Goal: Navigation & Orientation: Find specific page/section

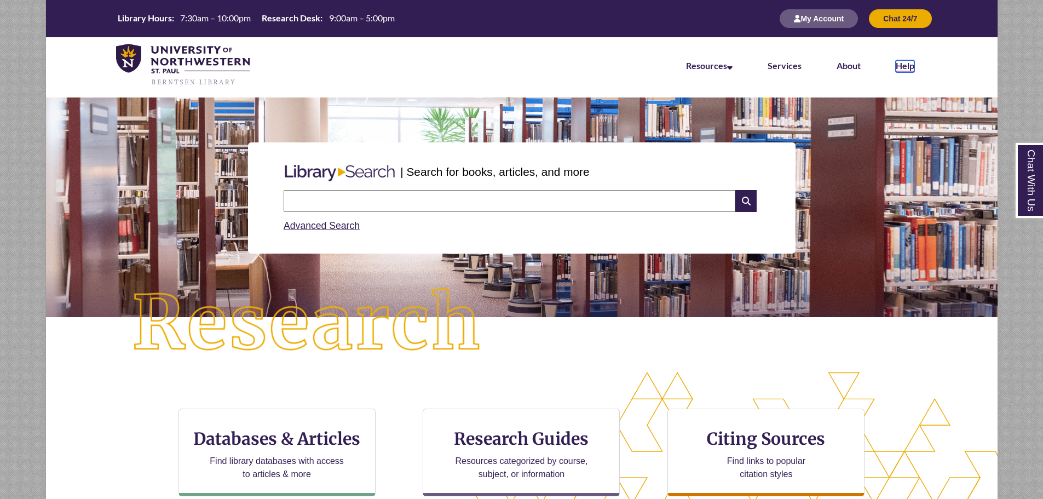
click at [898, 67] on link "Help" at bounding box center [904, 66] width 19 height 12
click at [817, 14] on button "My Account" at bounding box center [818, 18] width 78 height 19
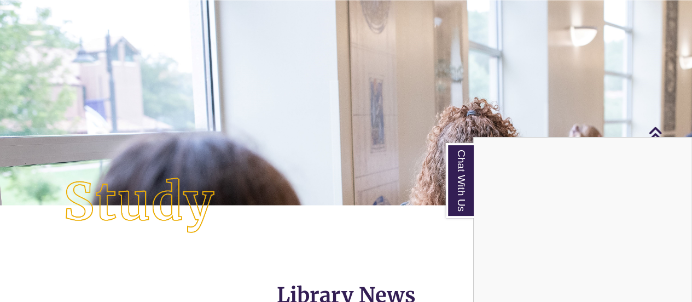
scroll to position [297, 692]
